Goal: Information Seeking & Learning: Learn about a topic

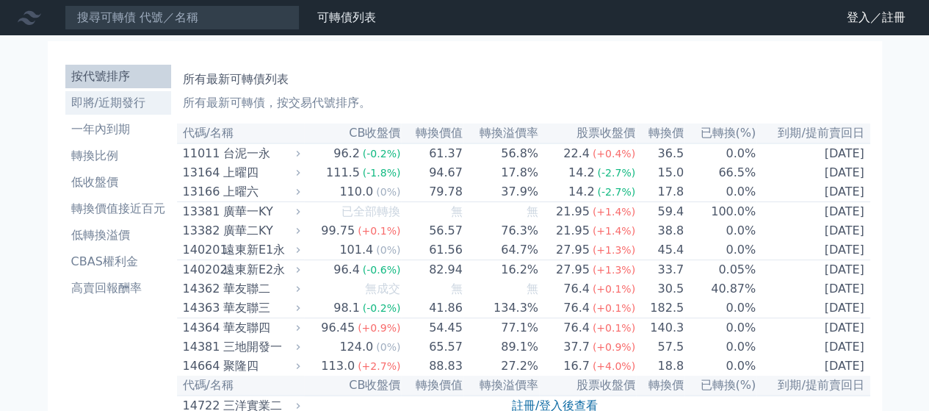
click at [144, 105] on li "即將/近期發行" at bounding box center [118, 103] width 106 height 18
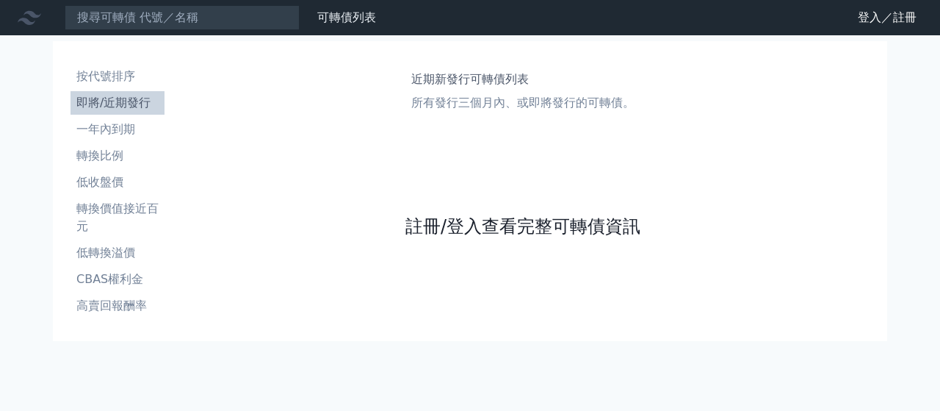
click at [452, 220] on link "註冊/登入查看完整可轉債資訊" at bounding box center [522, 226] width 235 height 24
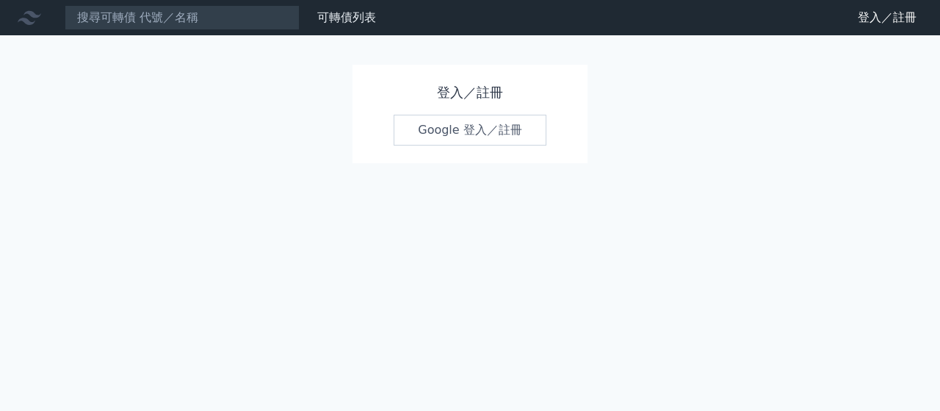
click at [427, 129] on link "Google 登入／註冊" at bounding box center [470, 130] width 153 height 31
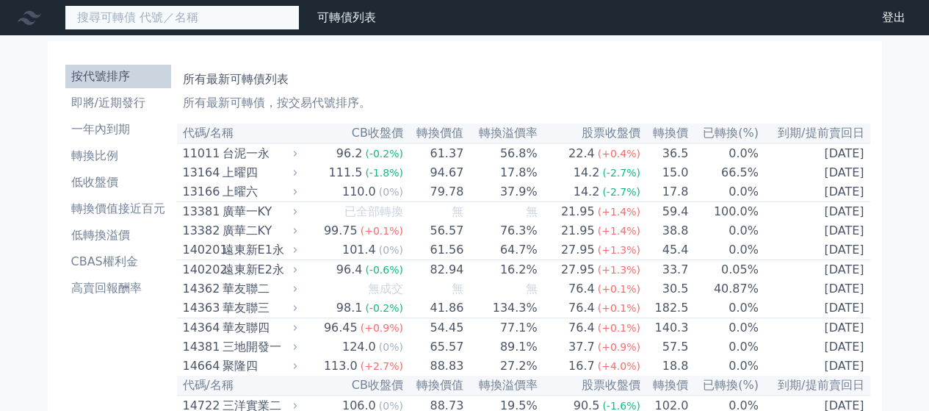
click at [209, 18] on input at bounding box center [182, 17] width 235 height 25
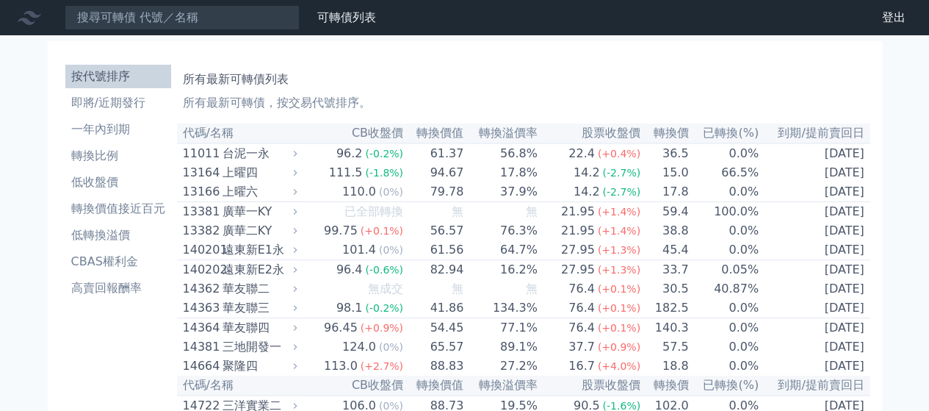
click at [462, 70] on div "所有最新可轉債列表 所有最新可轉債，按交易代號排序。" at bounding box center [524, 88] width 682 height 47
click at [110, 103] on li "即將/近期發行" at bounding box center [118, 103] width 106 height 18
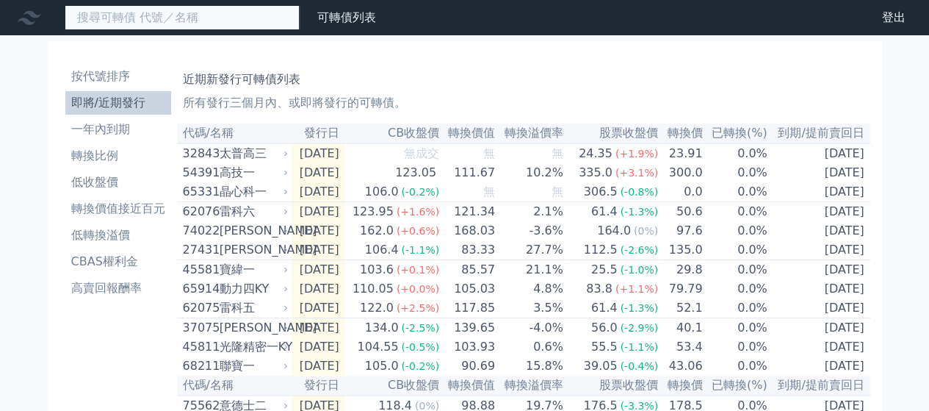
click at [166, 18] on input at bounding box center [182, 17] width 235 height 25
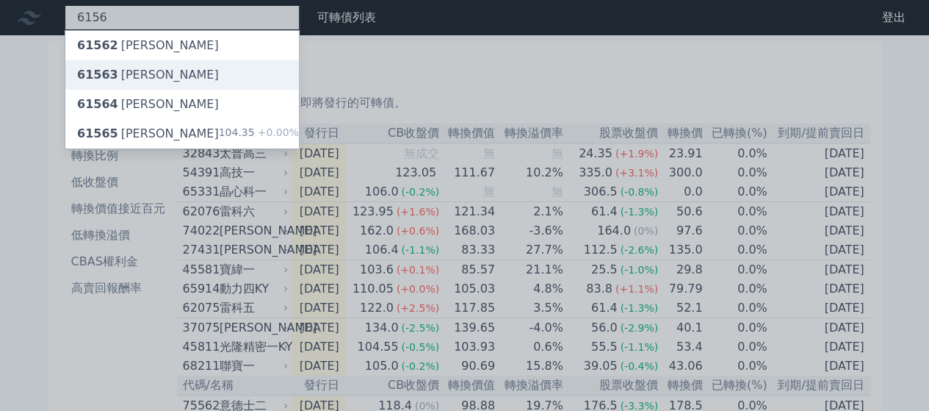
type input "6156"
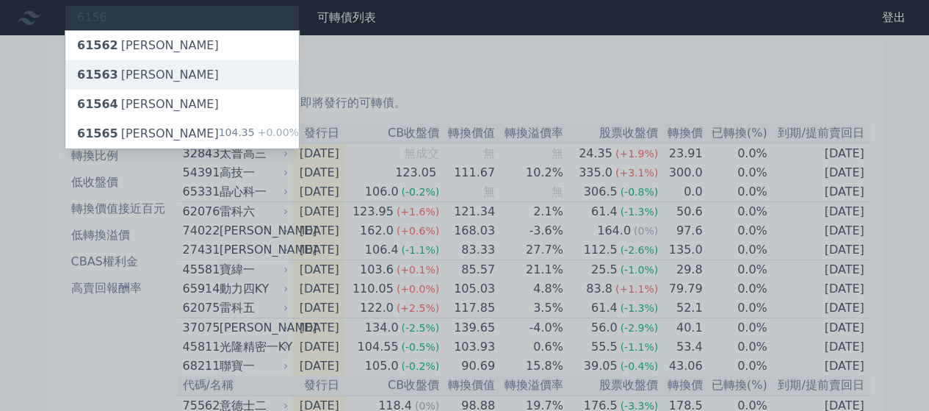
click at [167, 75] on div "61563 松上三" at bounding box center [182, 74] width 234 height 29
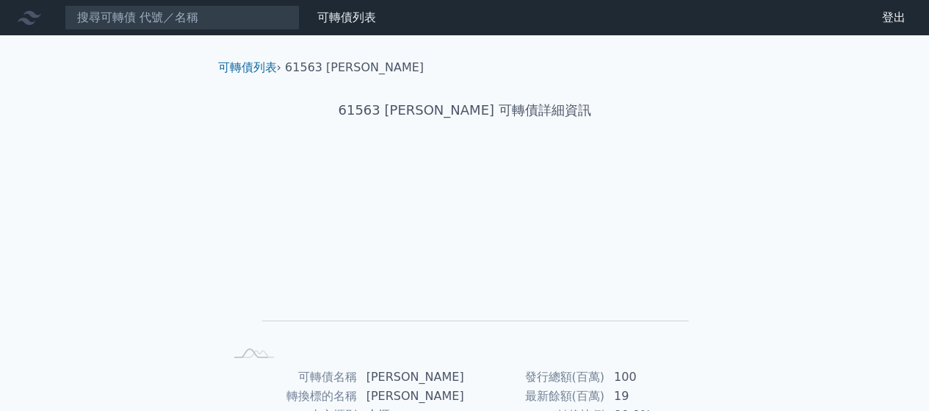
scroll to position [269, 0]
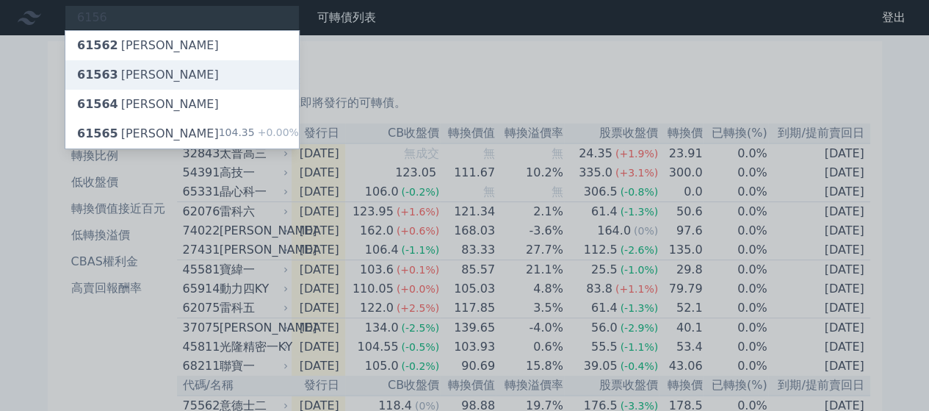
click at [194, 74] on div "61563 松上三" at bounding box center [182, 74] width 234 height 29
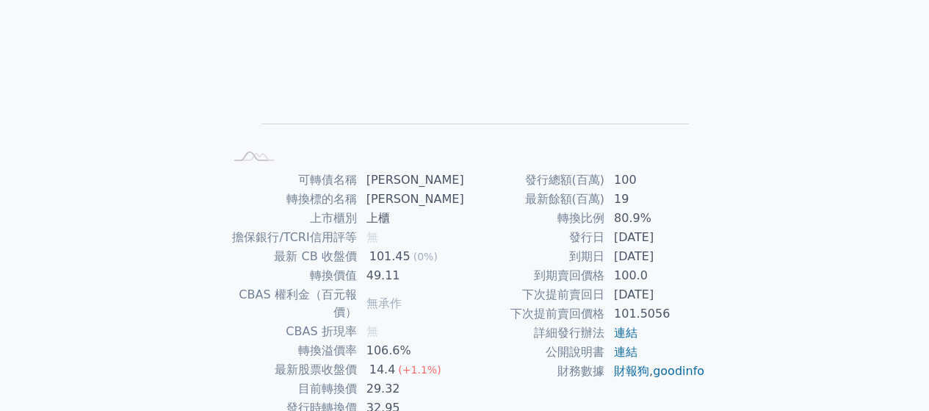
scroll to position [269, 0]
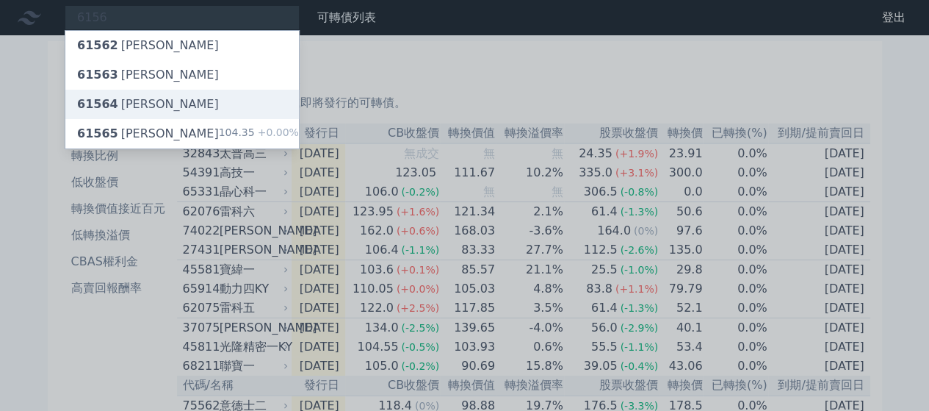
click at [134, 104] on div "61564 松上四" at bounding box center [148, 104] width 142 height 18
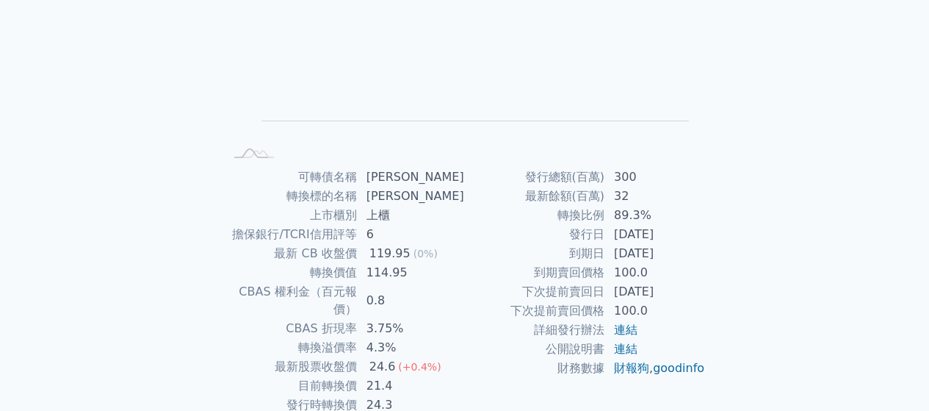
scroll to position [269, 0]
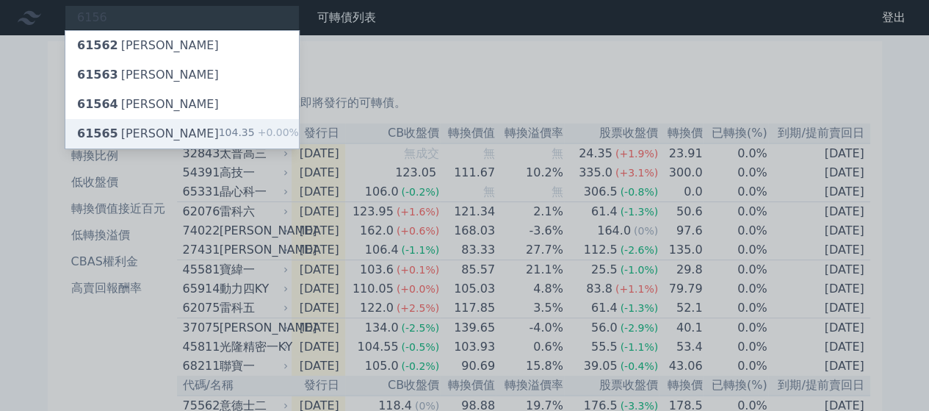
click at [180, 133] on div "61565 松上五 104.35 +0.00%" at bounding box center [182, 133] width 234 height 29
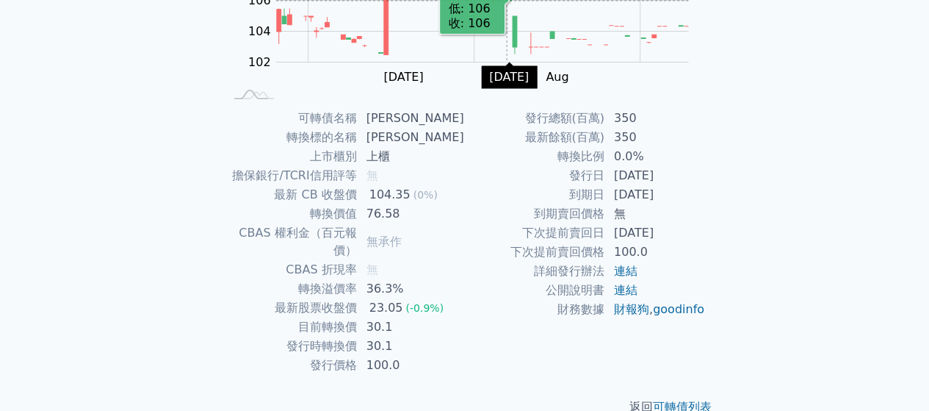
scroll to position [269, 0]
